Goal: Information Seeking & Learning: Learn about a topic

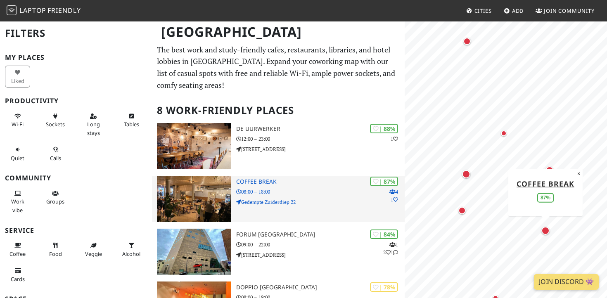
click at [201, 185] on img at bounding box center [194, 199] width 74 height 46
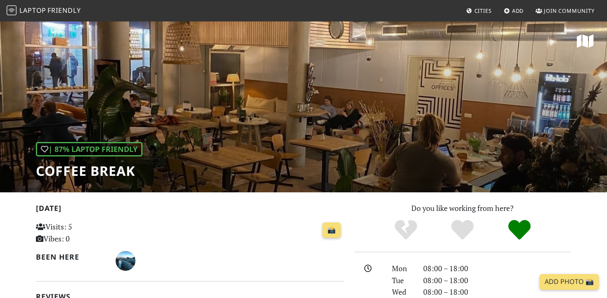
click at [282, 163] on div "| 87% Laptop Friendly Coffee Break" at bounding box center [303, 107] width 607 height 172
click at [36, 6] on span "Laptop" at bounding box center [32, 10] width 27 height 9
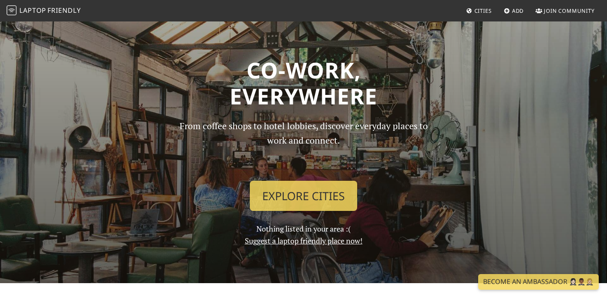
click at [472, 12] on link "Cities" at bounding box center [479, 10] width 32 height 15
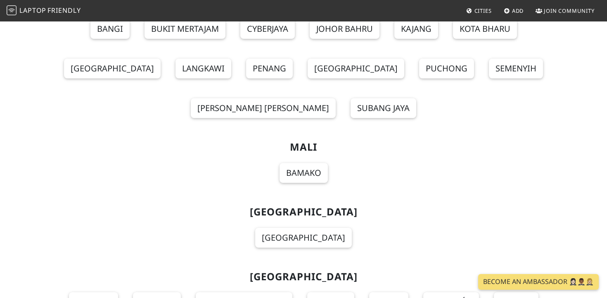
scroll to position [5652, 0]
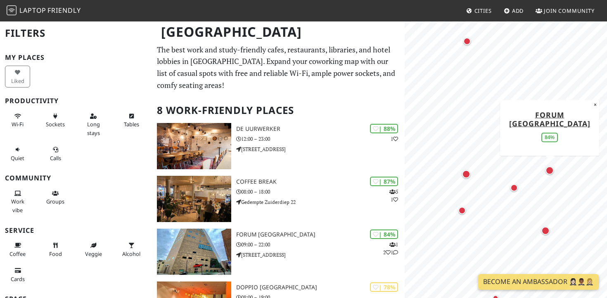
click at [551, 170] on div "Map marker" at bounding box center [549, 170] width 8 height 8
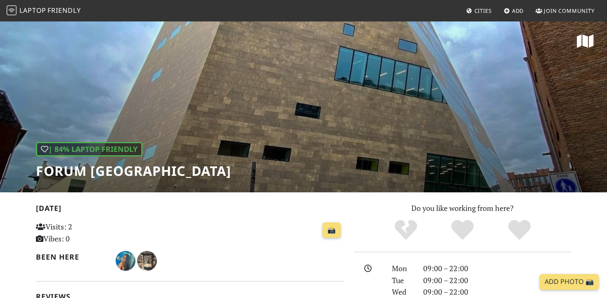
click at [253, 161] on div "| 84% Laptop Friendly Forum [GEOGRAPHIC_DATA]" at bounding box center [303, 107] width 607 height 172
